Goal: Use online tool/utility

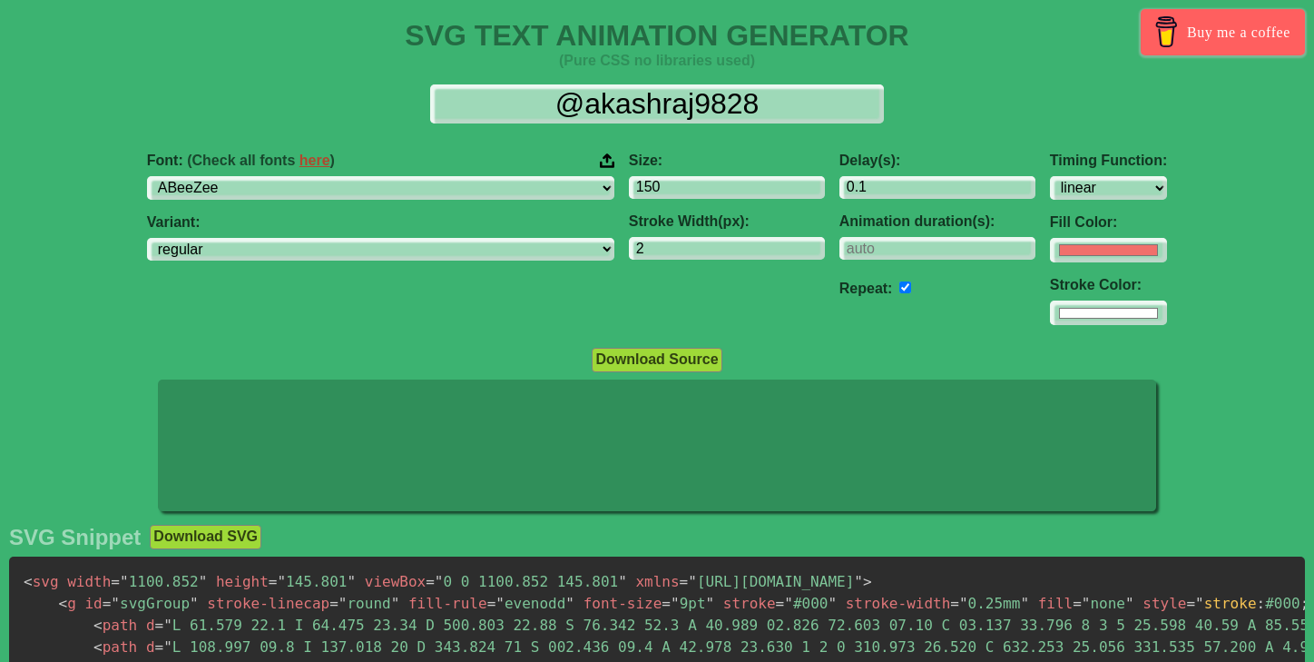
select select "linear"
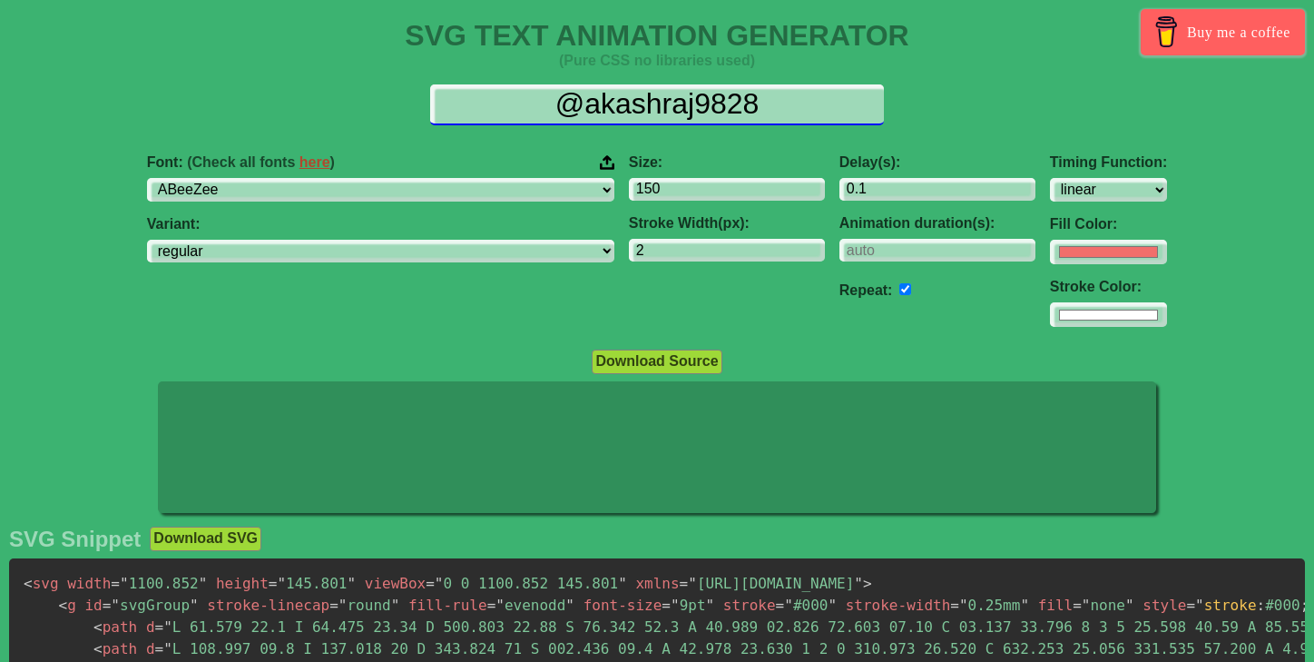
drag, startPoint x: 555, startPoint y: 110, endPoint x: 770, endPoint y: 107, distance: 214.2
click at [770, 107] on input "@akashraj9828" at bounding box center [657, 104] width 454 height 41
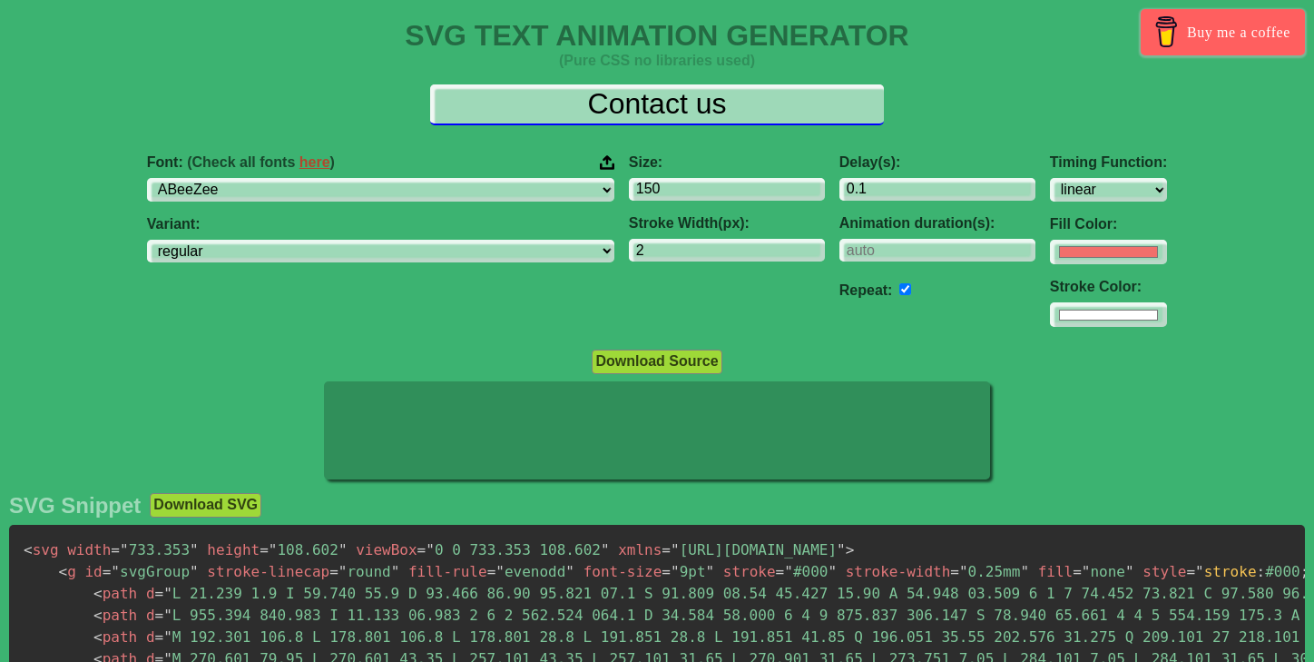
type input "Contact us"
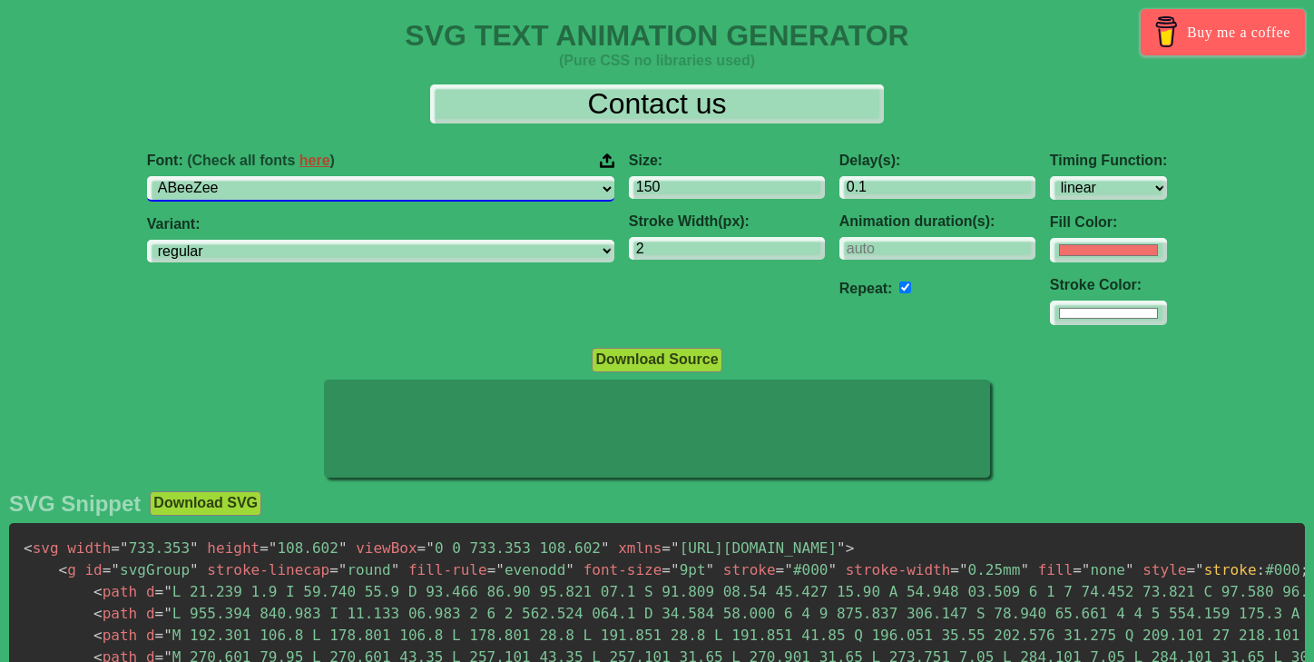
click at [365, 186] on select "ABeeZee [PERSON_NAME] Display AR One Sans [PERSON_NAME] Libre Aboreto Abril Fat…" at bounding box center [380, 188] width 467 height 25
select select "[PERSON_NAME]"
click at [264, 176] on select "ABeeZee [PERSON_NAME] Display AR One Sans [PERSON_NAME] Libre Aboreto Abril Fat…" at bounding box center [380, 188] width 467 height 25
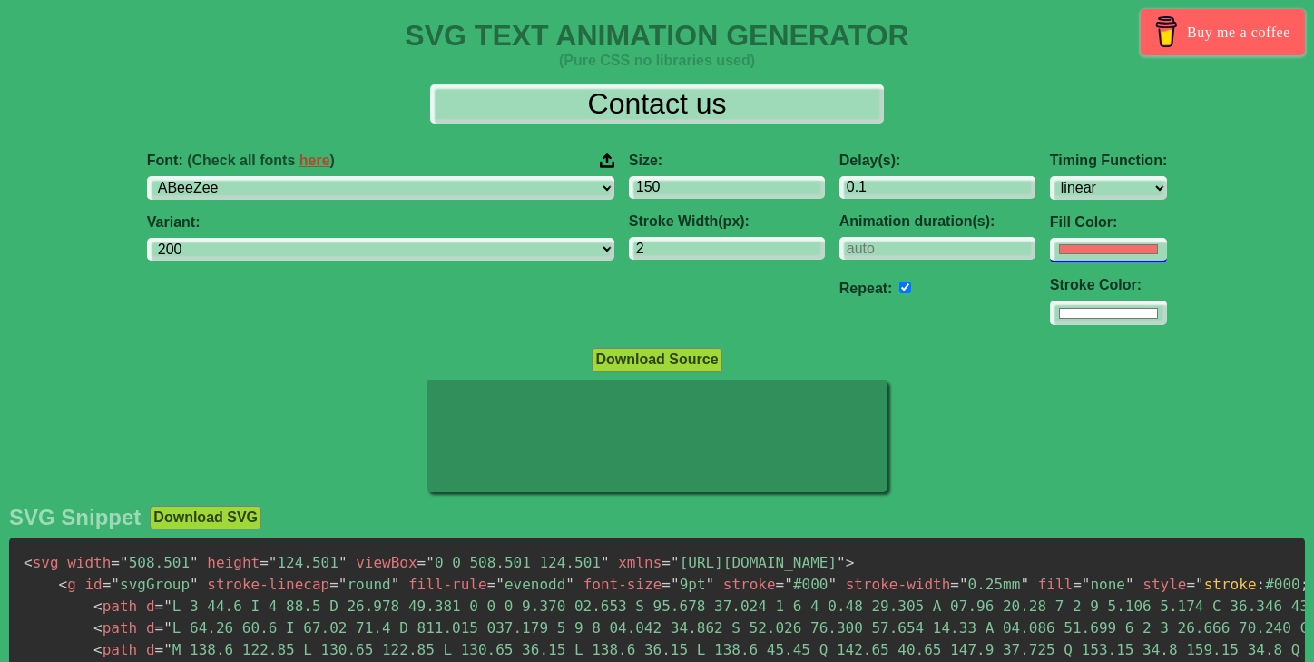
click at [1050, 247] on input "#f16f6b" at bounding box center [1108, 250] width 117 height 25
select select "200"
type input "#ffffff"
click at [1244, 226] on div "Font: (Check all fonts here ) ABeeZee [PERSON_NAME] Display AR One Sans [PERSON…" at bounding box center [657, 239] width 1314 height 202
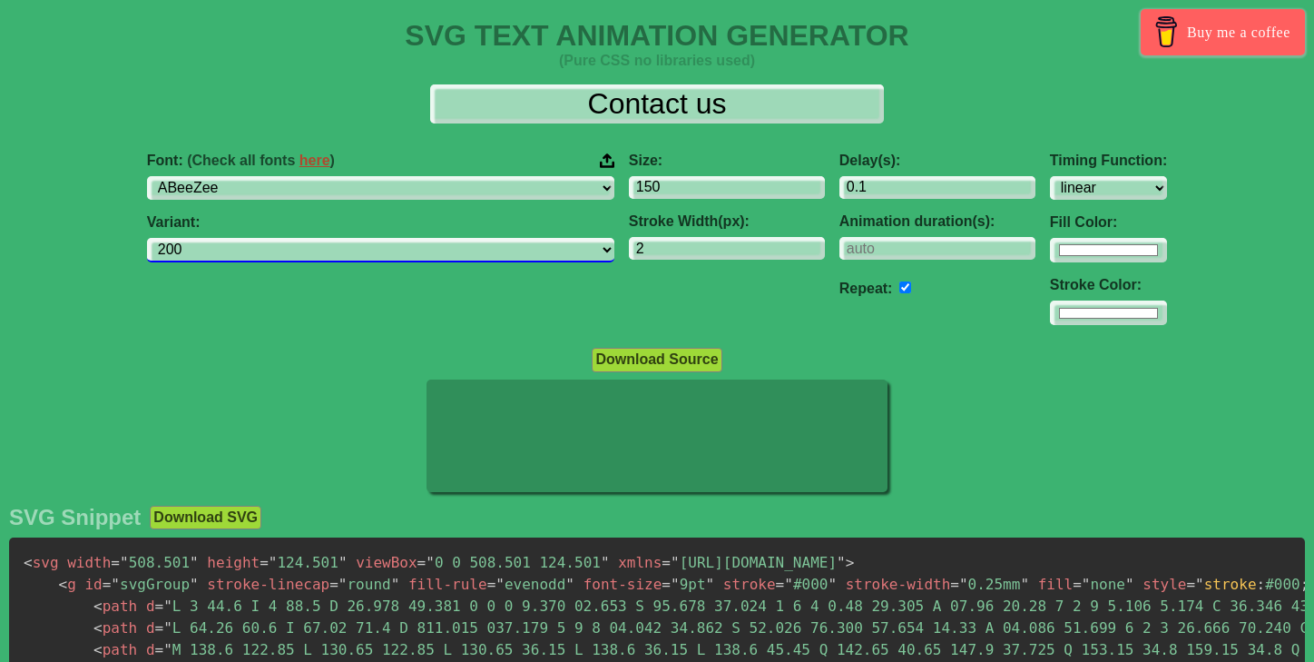
click at [523, 242] on select "200 300 regular 500 600 700" at bounding box center [380, 250] width 467 height 25
select select "regular"
click at [264, 238] on select "200 300 regular 500 600 700" at bounding box center [380, 250] width 467 height 25
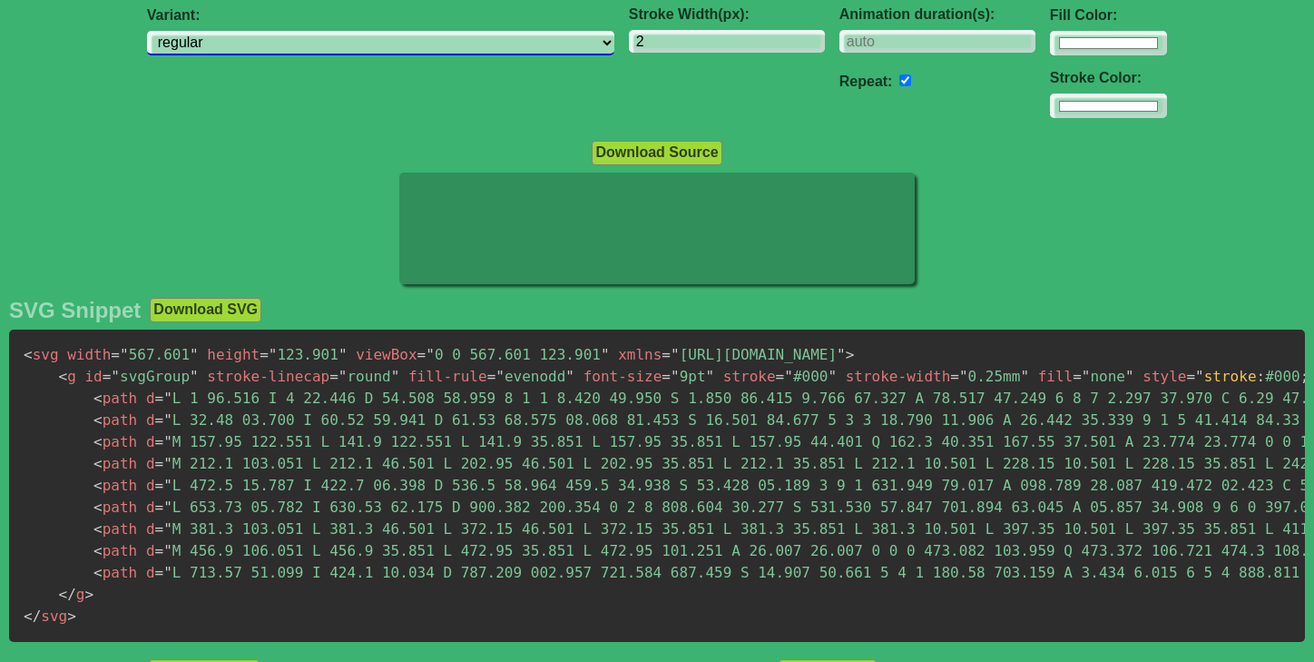
scroll to position [354, 0]
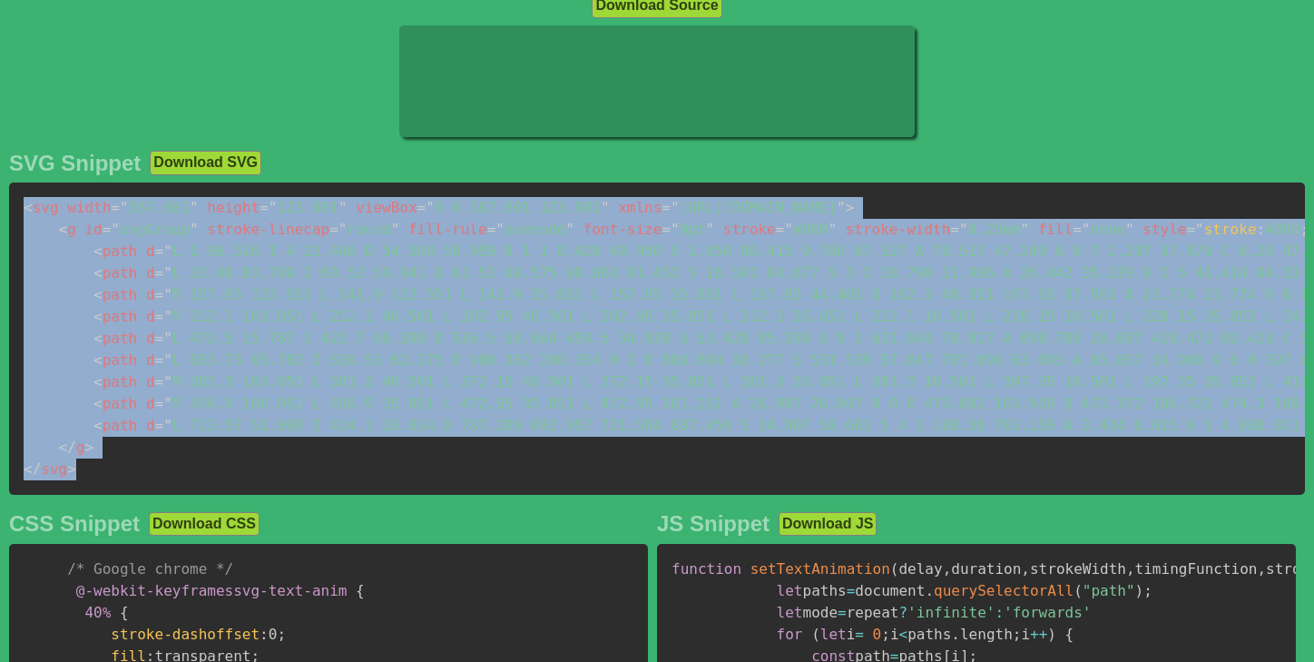
drag, startPoint x: 24, startPoint y: 211, endPoint x: 80, endPoint y: 469, distance: 264.7
click at [80, 469] on pre "< svg width = " 567.601 " height = " 123.901 " viewBox = " 0 0 567.601 123.901 …" at bounding box center [657, 338] width 1296 height 312
copy code "< svg width = " 567.601 " height = " 123.901 " viewBox = " 0 0 567.601 123.901 …"
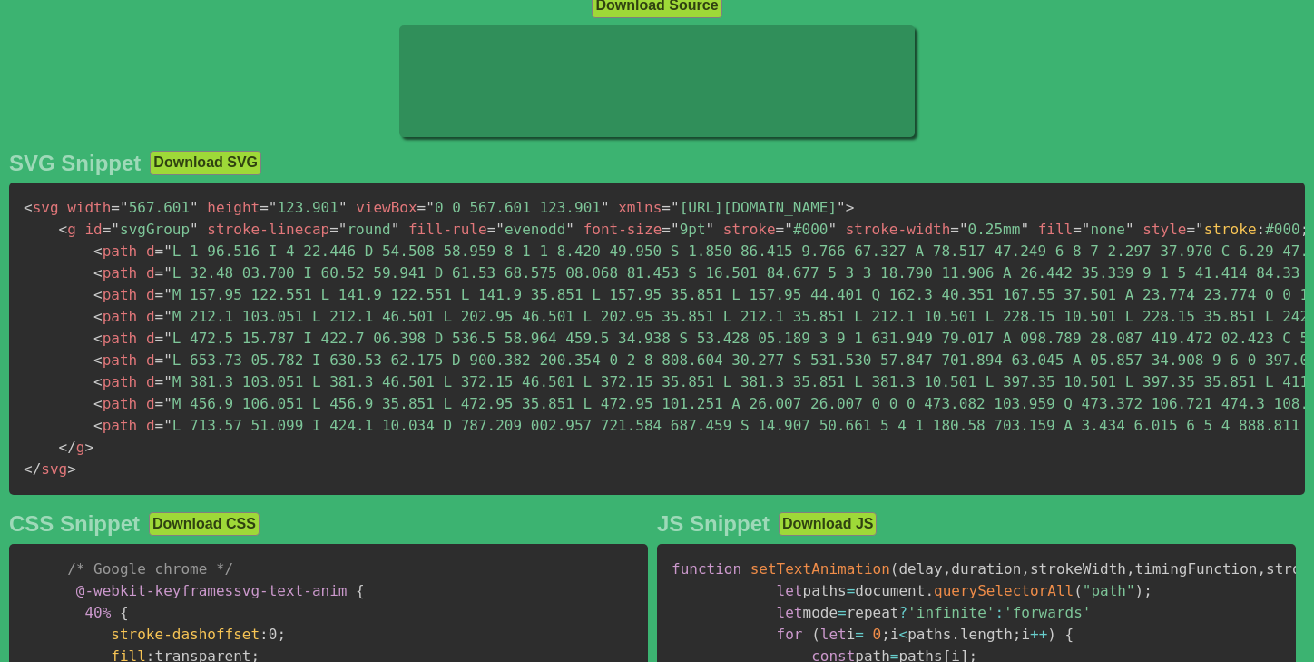
click at [57, 113] on div at bounding box center [657, 83] width 1314 height 116
